Goal: Transaction & Acquisition: Download file/media

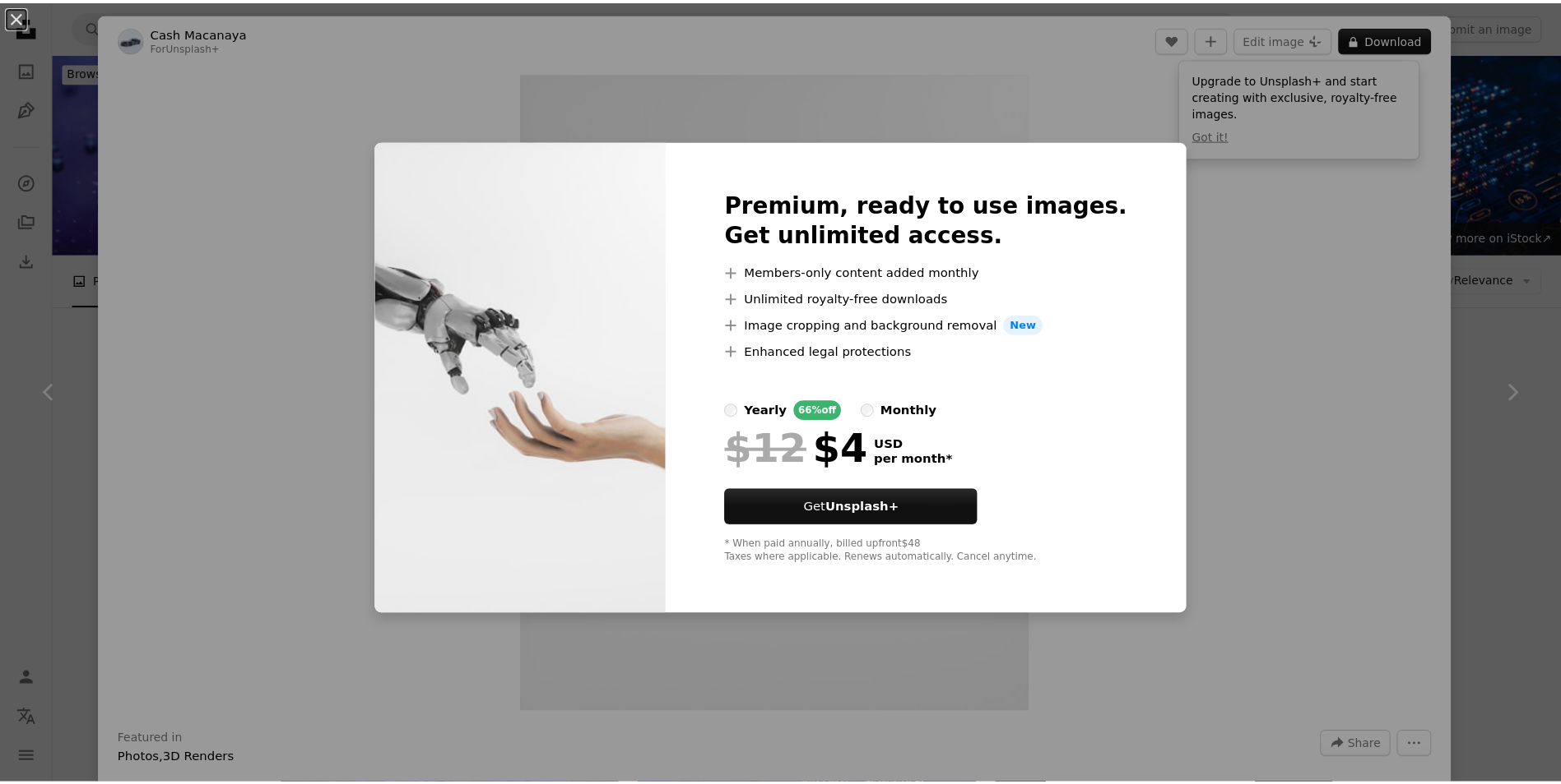
scroll to position [740, 0]
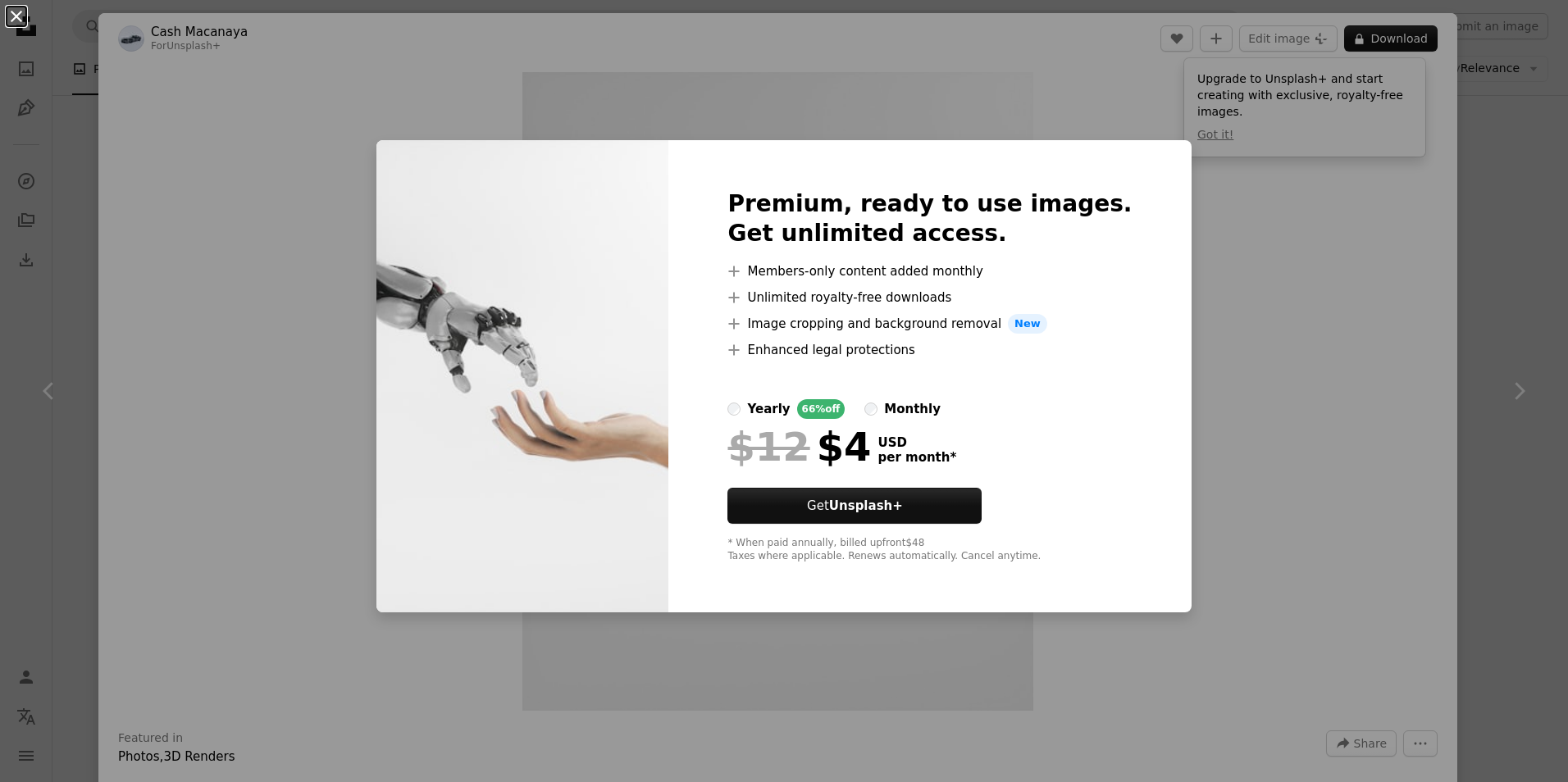
click at [12, 9] on button "An X shape" at bounding box center [17, 17] width 20 height 20
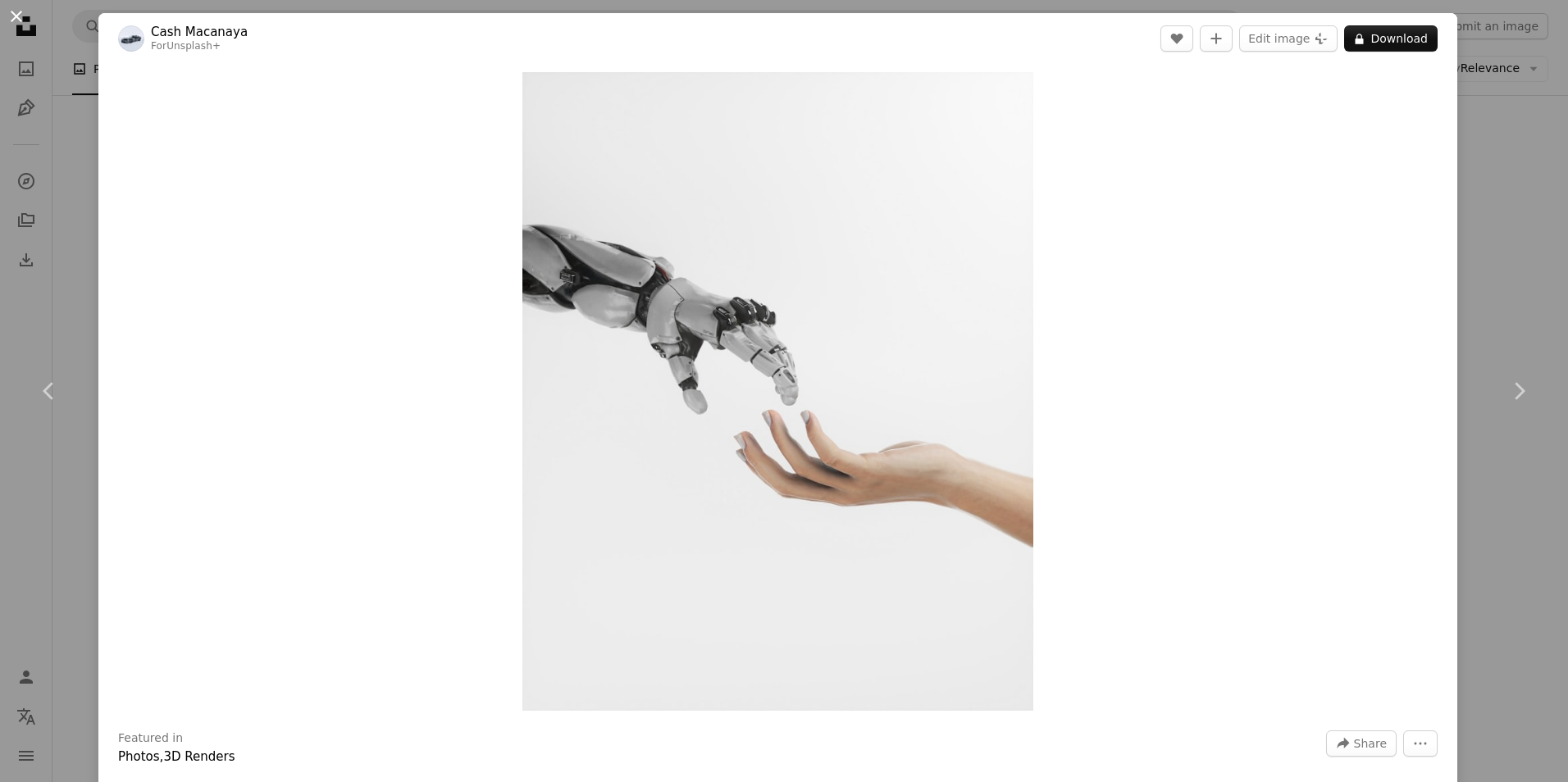
click at [11, 25] on button "An X shape" at bounding box center [17, 17] width 20 height 20
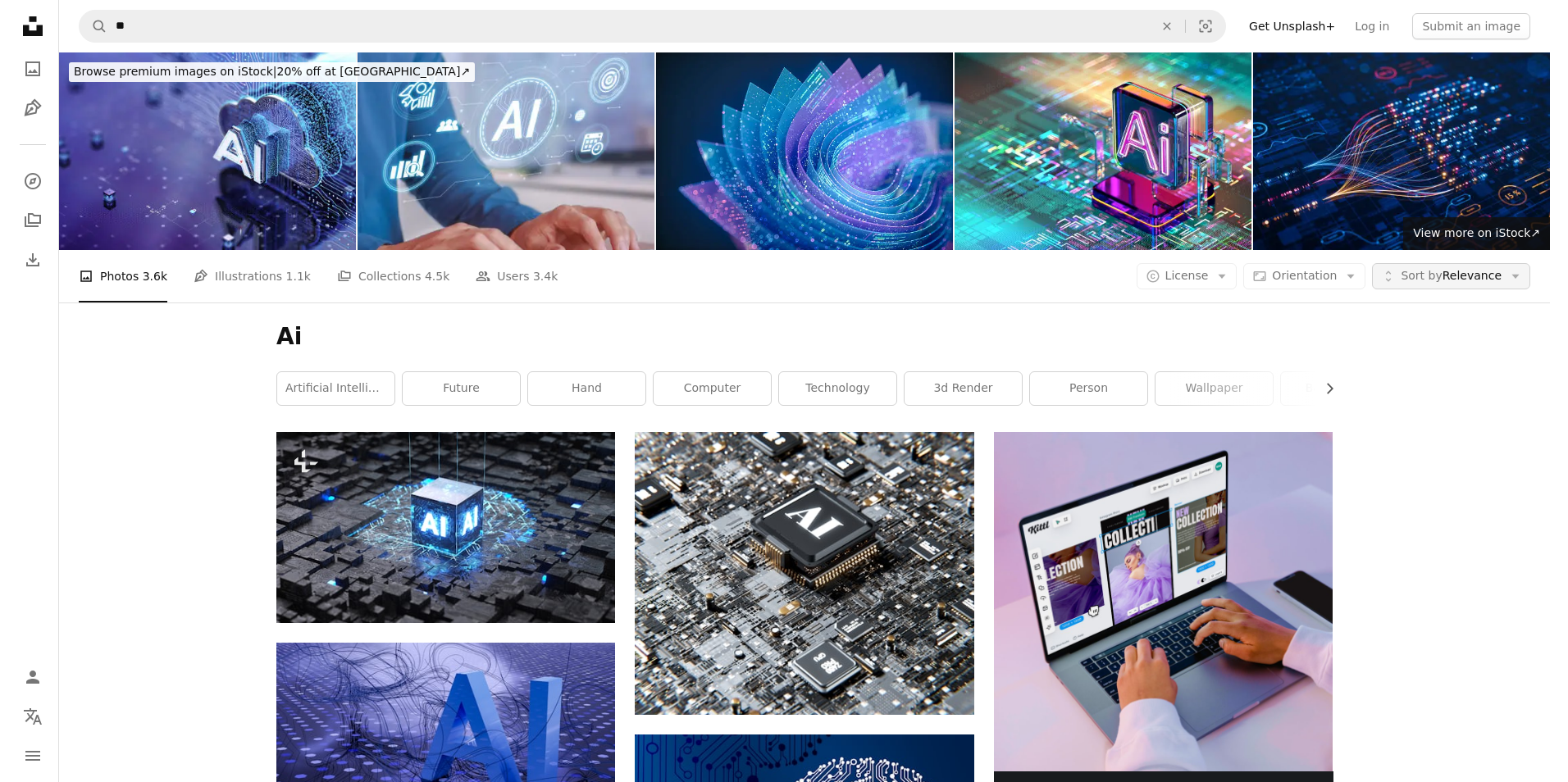
scroll to position [738, 0]
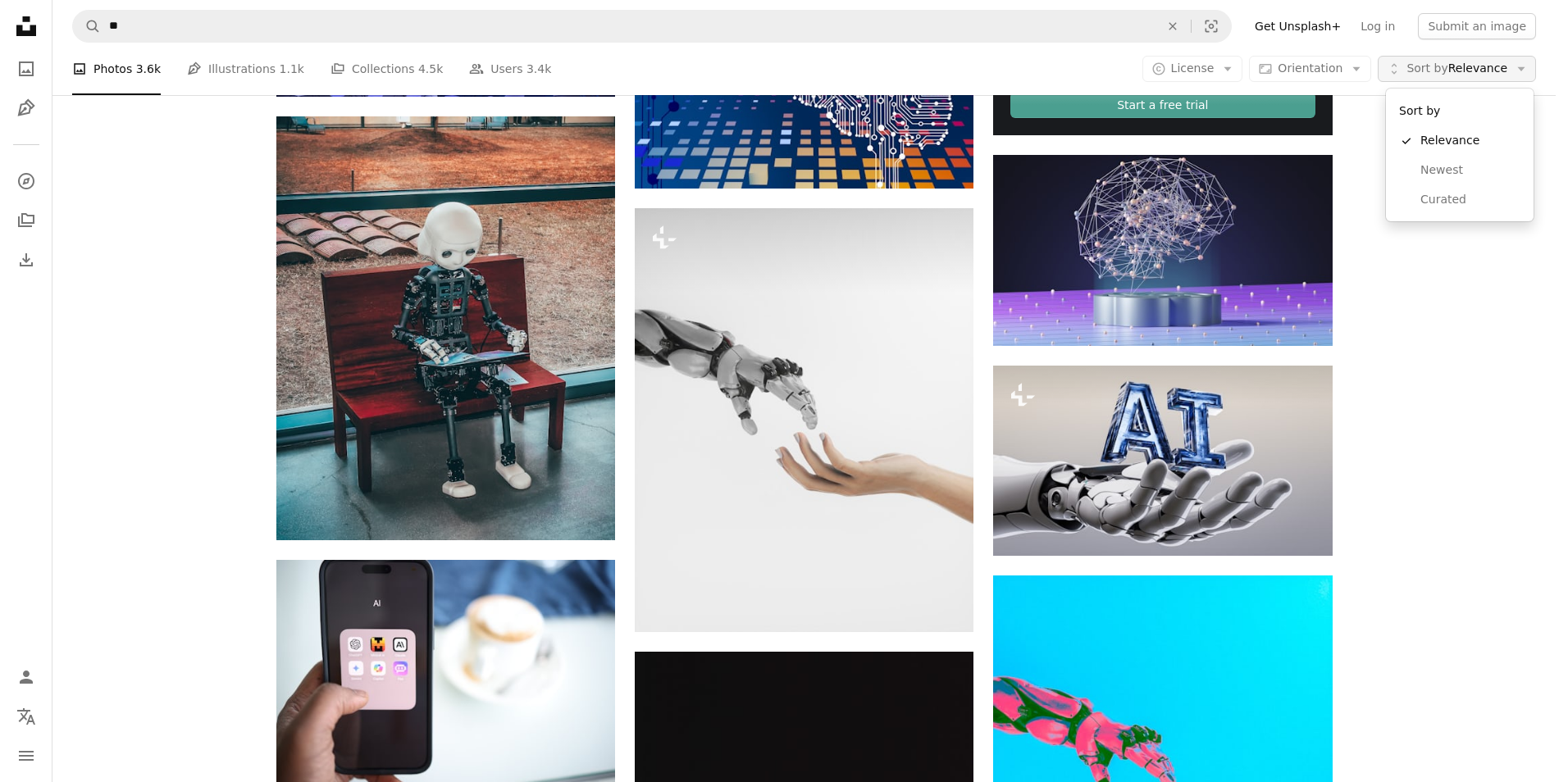
click at [1457, 67] on span "Sort by Relevance" at bounding box center [1457, 69] width 100 height 16
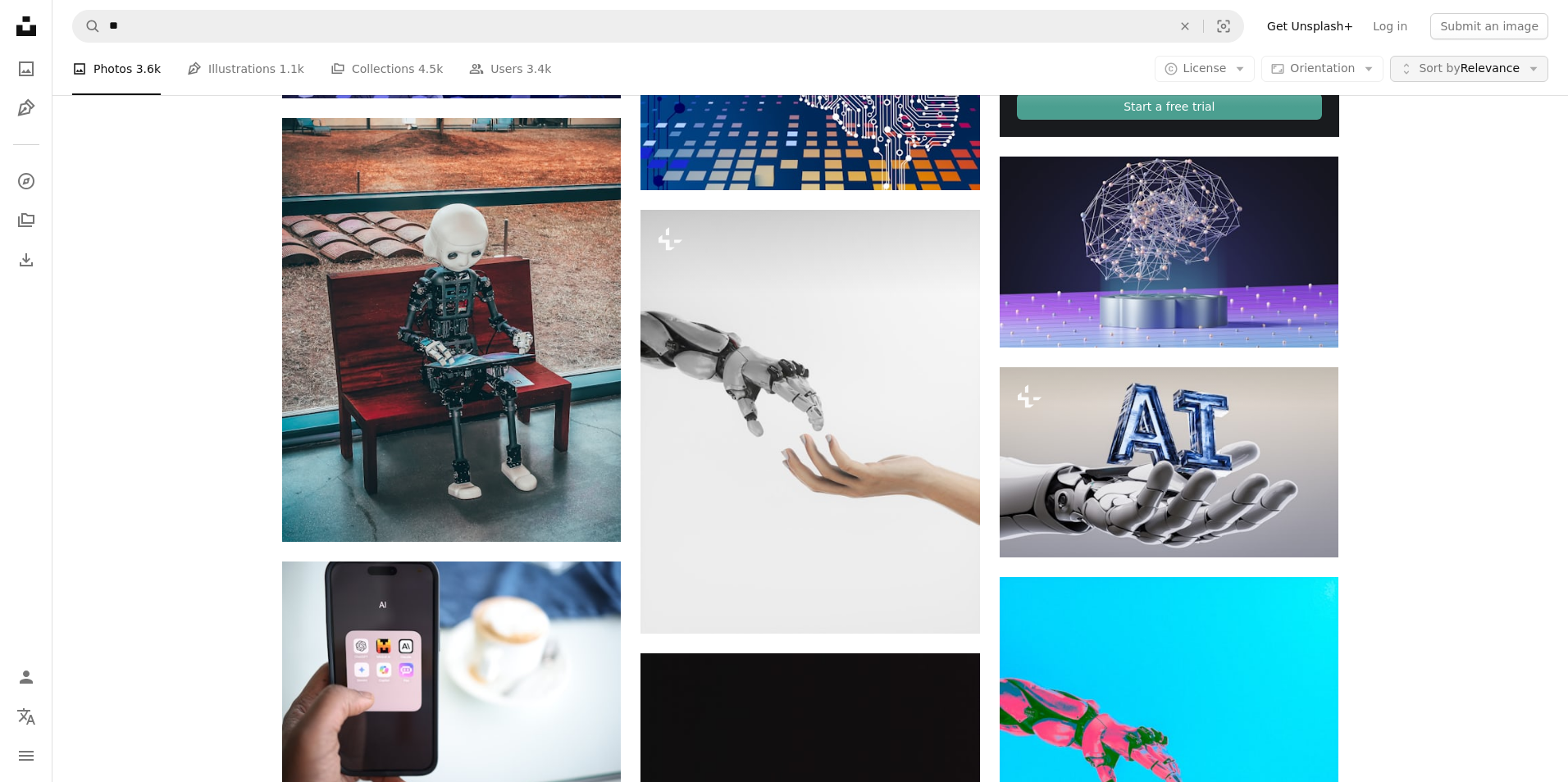
click at [1458, 68] on span "Sort by Relevance" at bounding box center [1469, 69] width 100 height 16
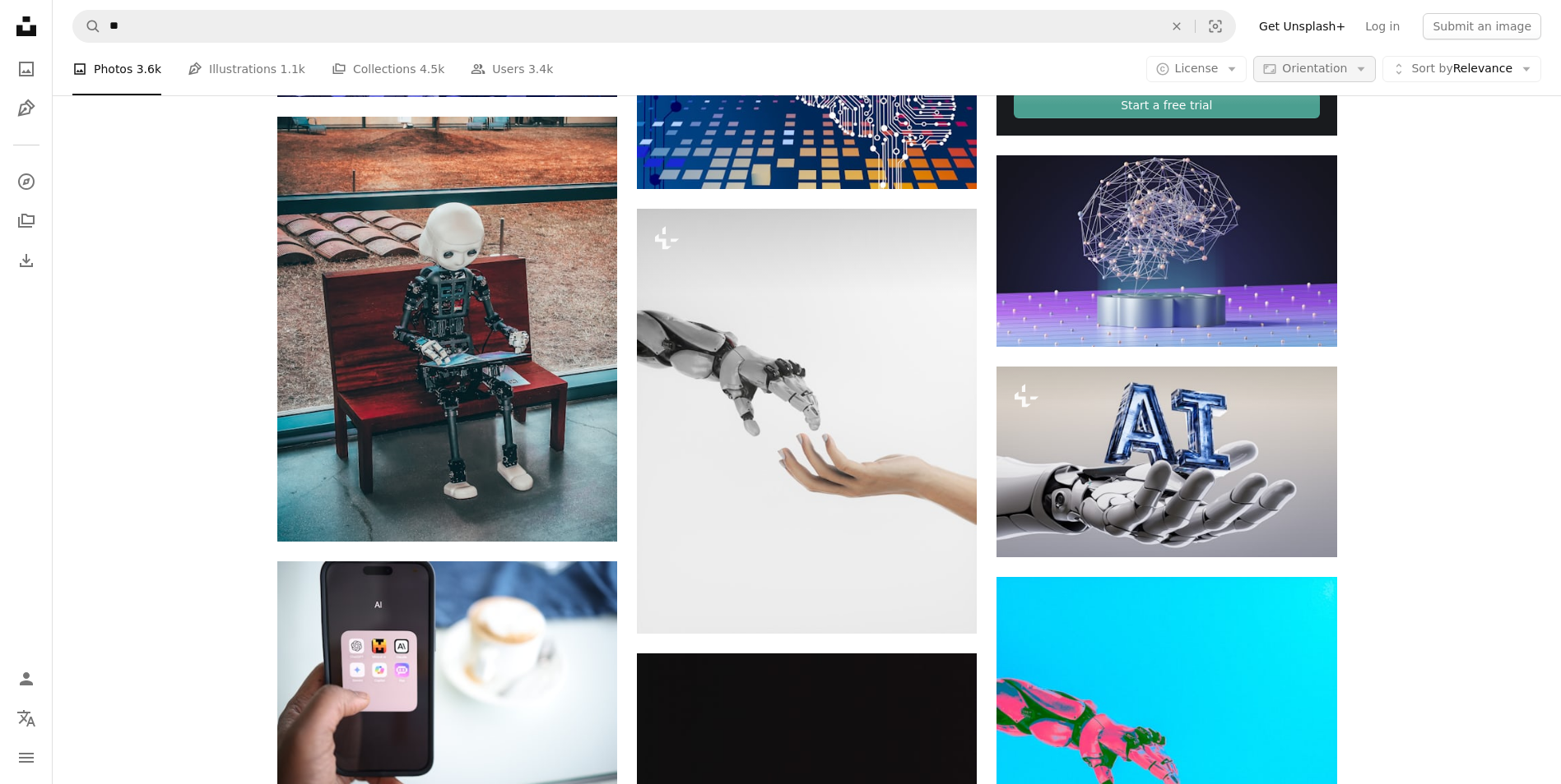
click at [1299, 74] on span "Orientation" at bounding box center [1313, 68] width 65 height 13
click at [1236, 68] on icon "button" at bounding box center [1232, 70] width 7 height 4
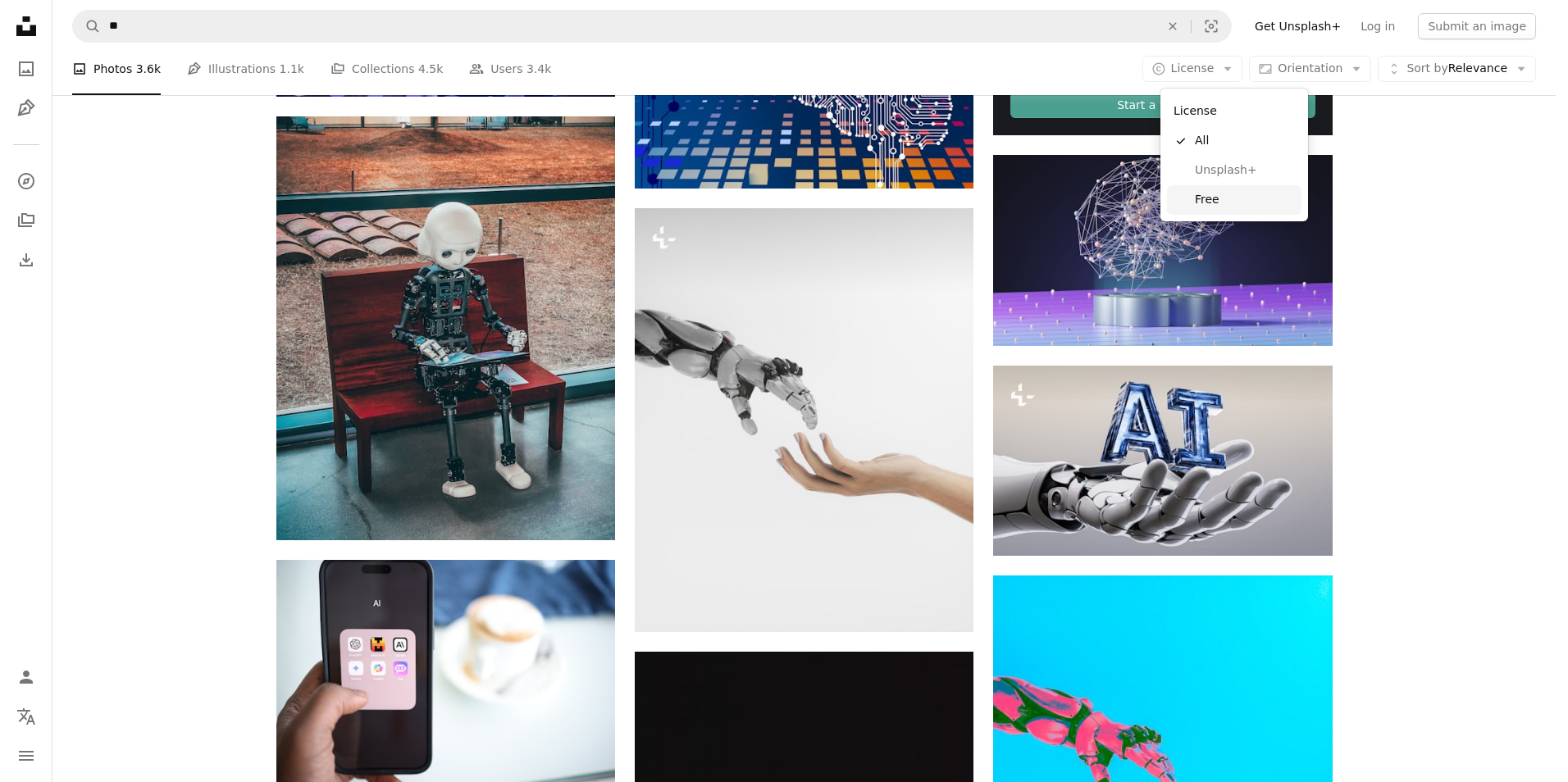
click at [1210, 194] on span "Free" at bounding box center [1245, 200] width 100 height 16
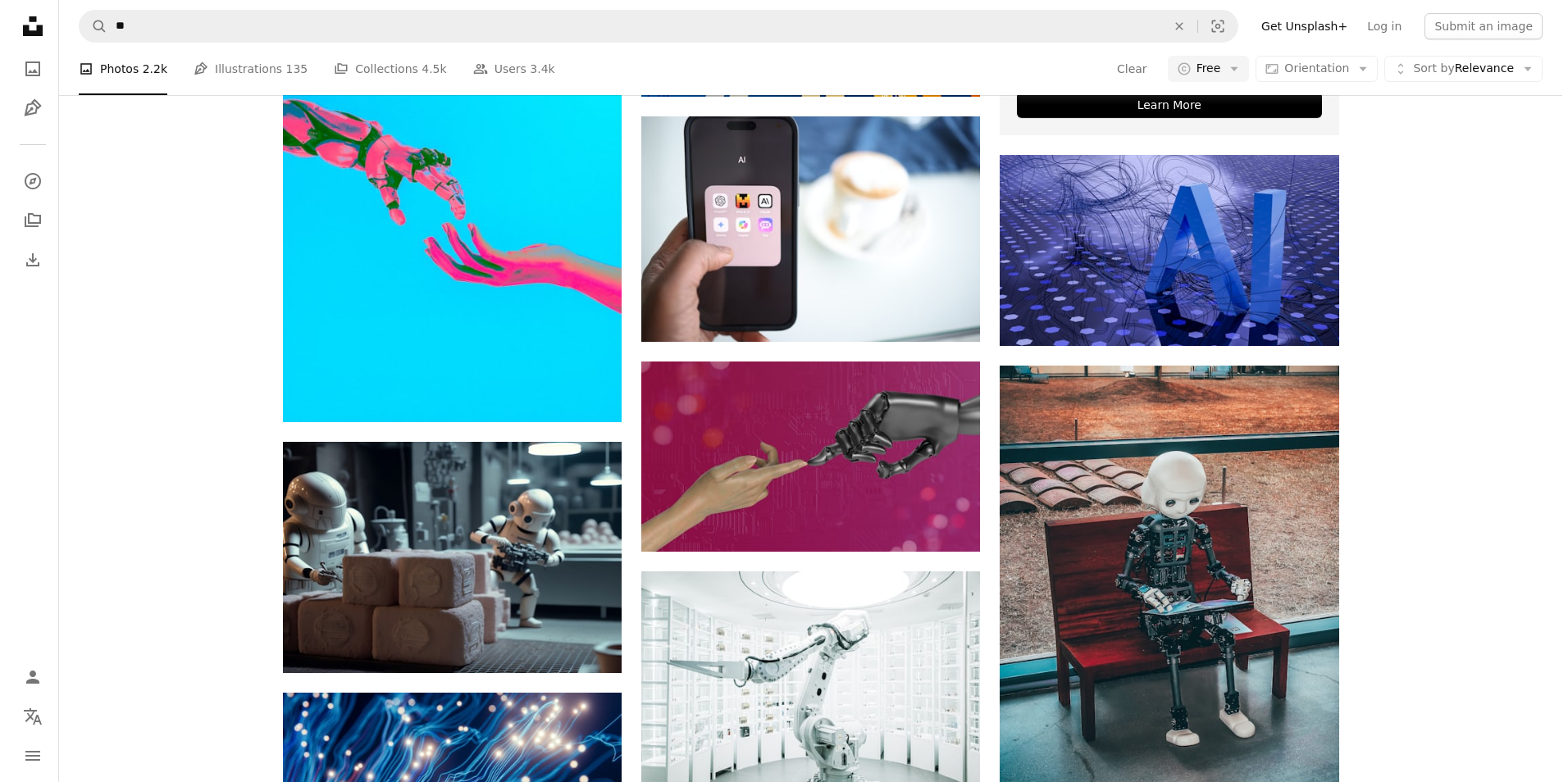
scroll to position [246, 0]
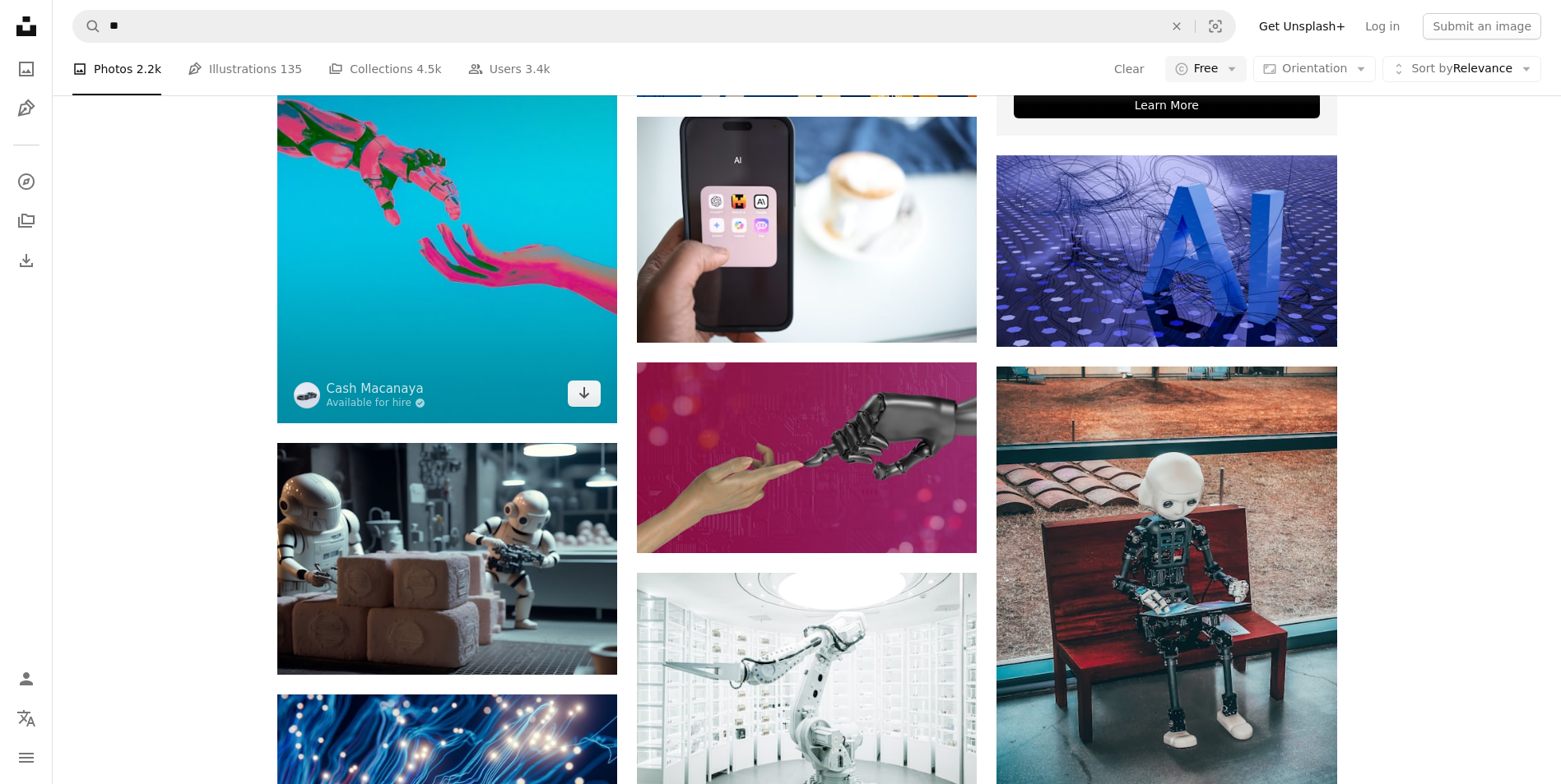
click at [493, 423] on img at bounding box center [447, 210] width 339 height 425
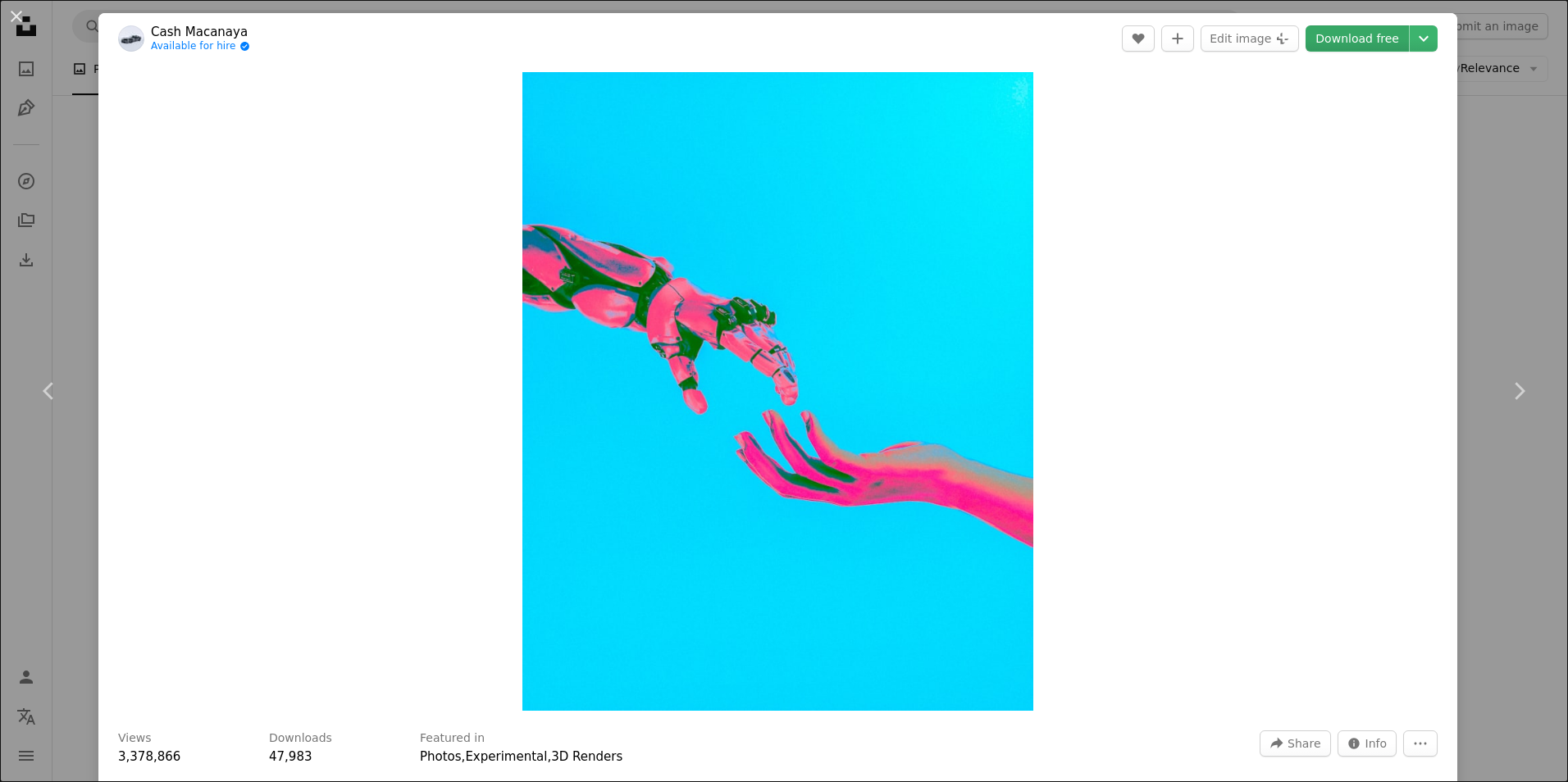
click at [1330, 40] on link "Download free" at bounding box center [1357, 39] width 103 height 26
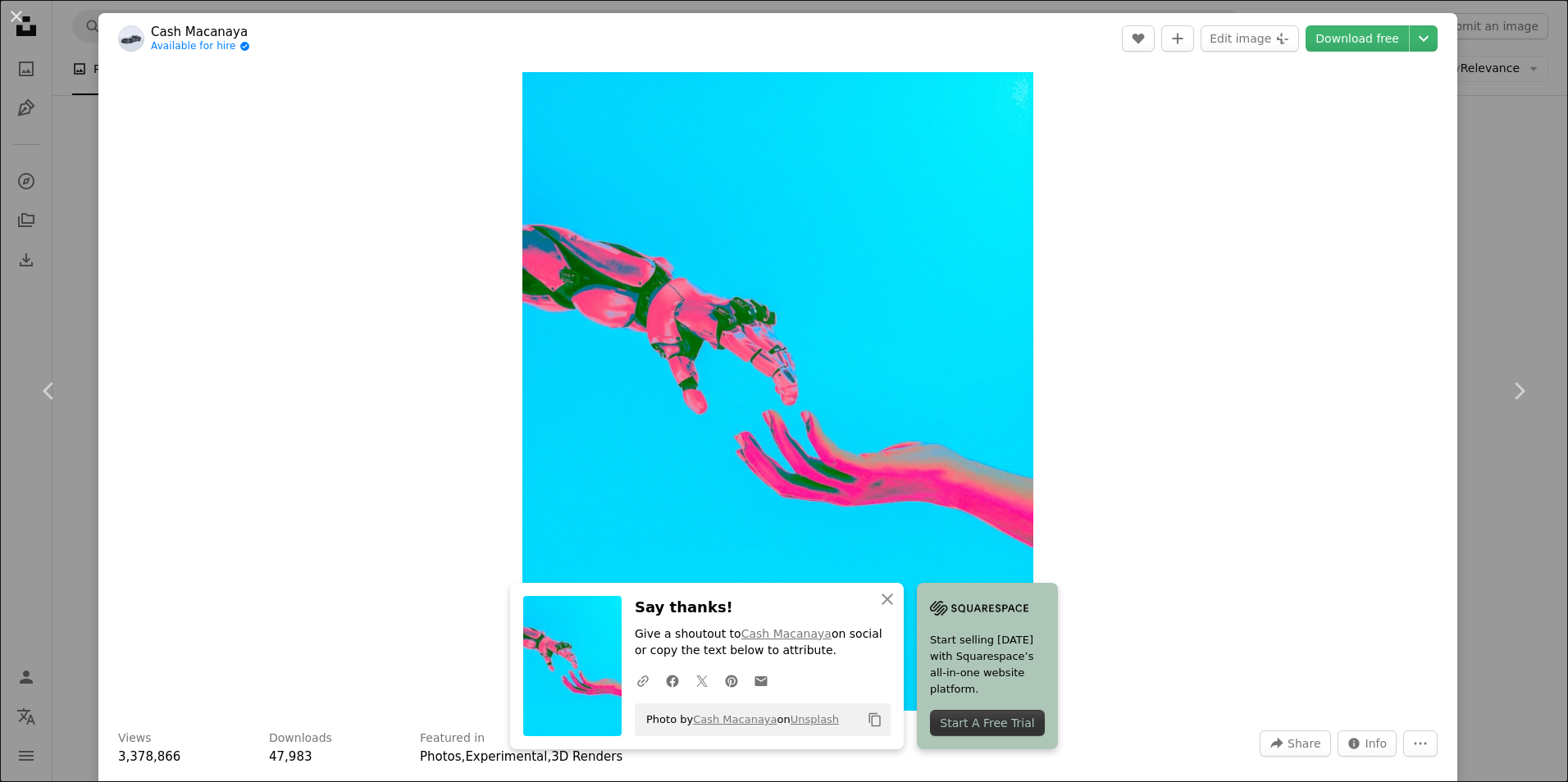
click at [1216, 340] on div "Zoom in" at bounding box center [778, 391] width 1359 height 656
